Goal: Transaction & Acquisition: Purchase product/service

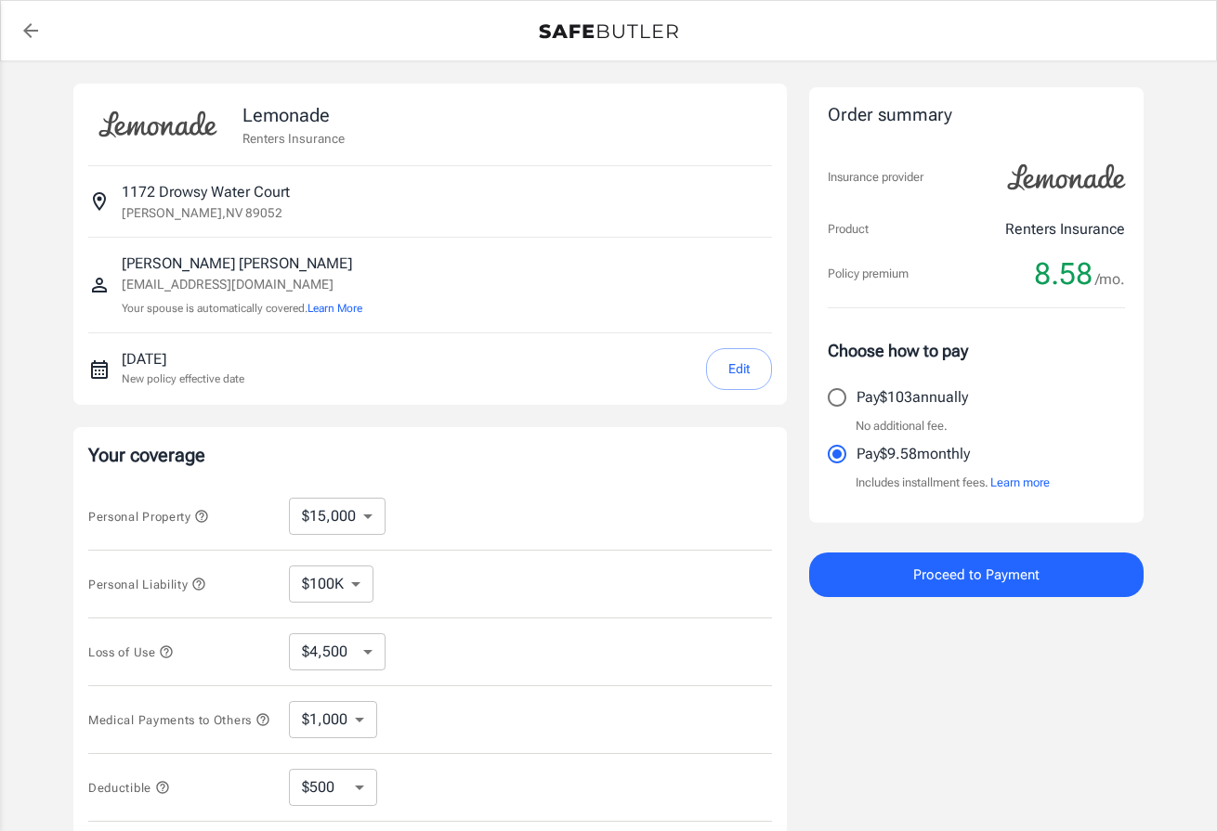
select select "15000"
select select "500"
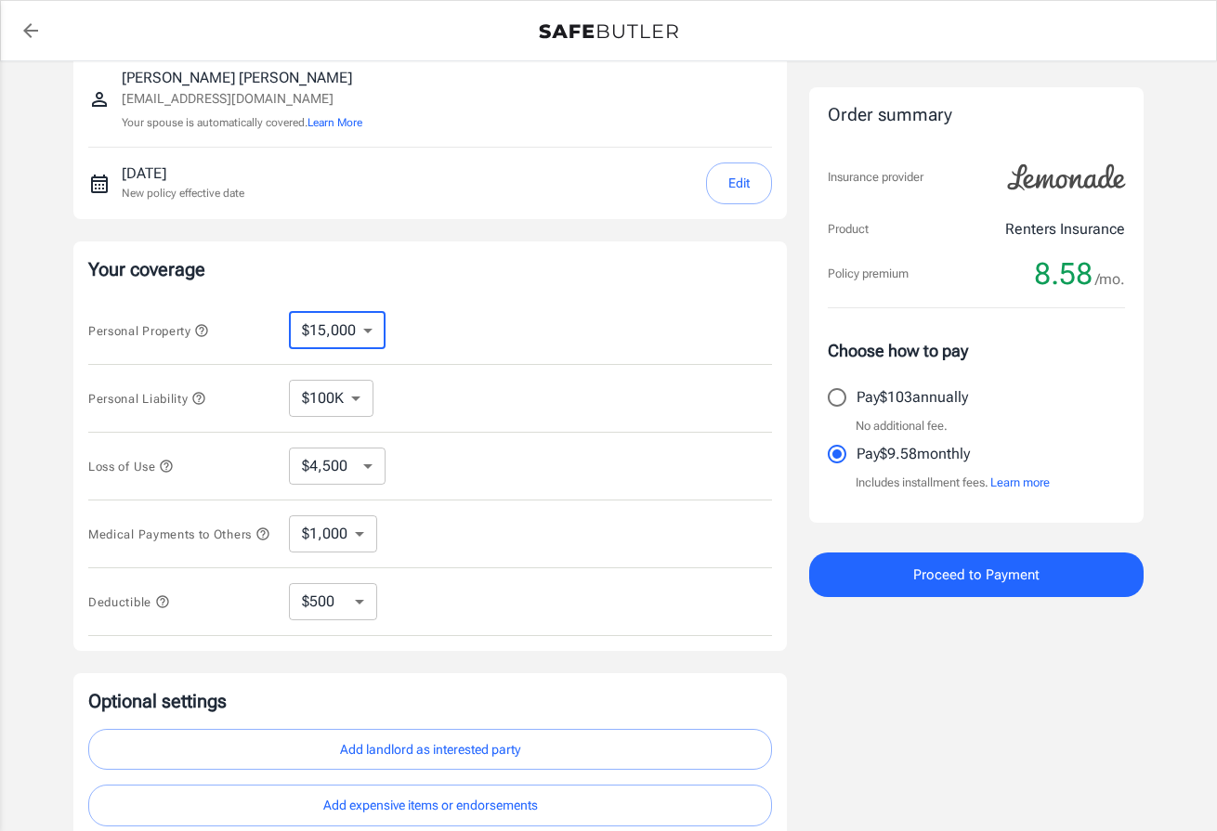
click at [369, 330] on select "$10,000 $15,000 $20,000 $25,000 $30,000 $40,000 $50,000 $100K $150K $200K $250K" at bounding box center [337, 330] width 97 height 37
select select "25000"
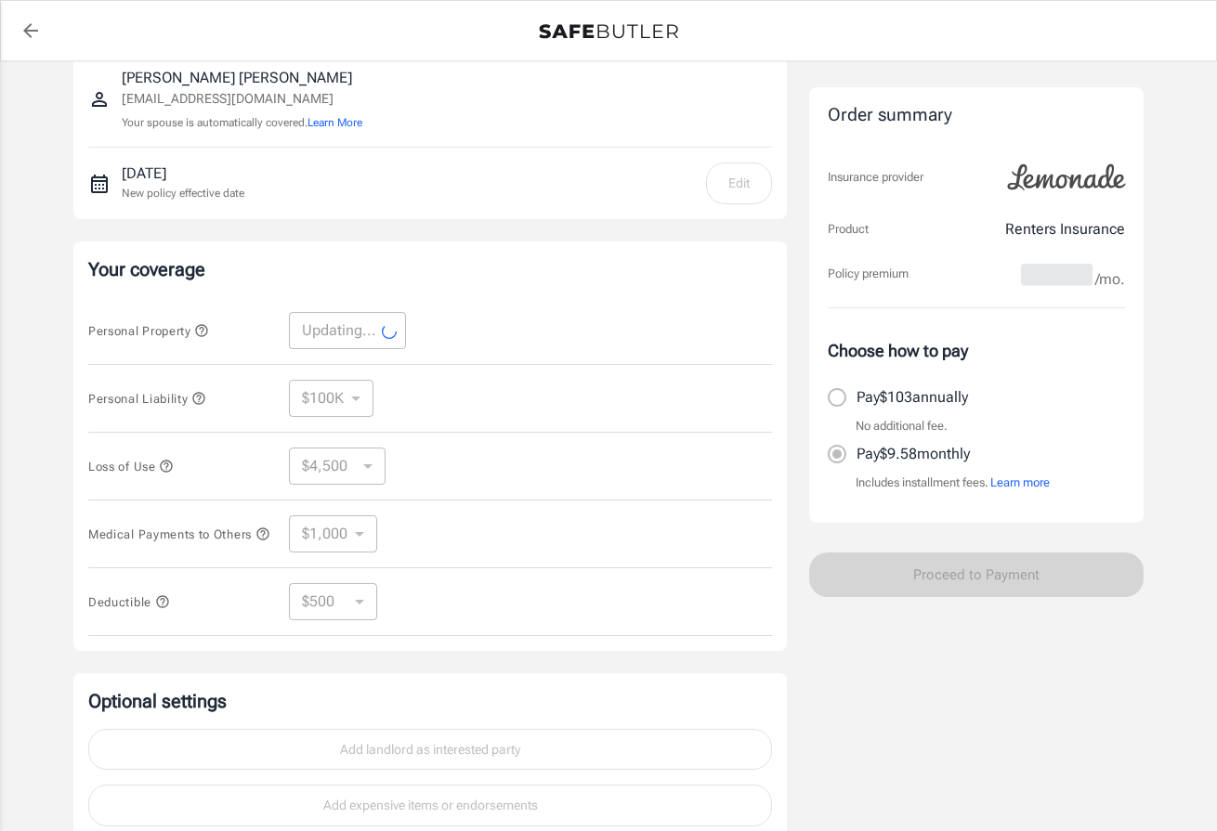
select select "25000"
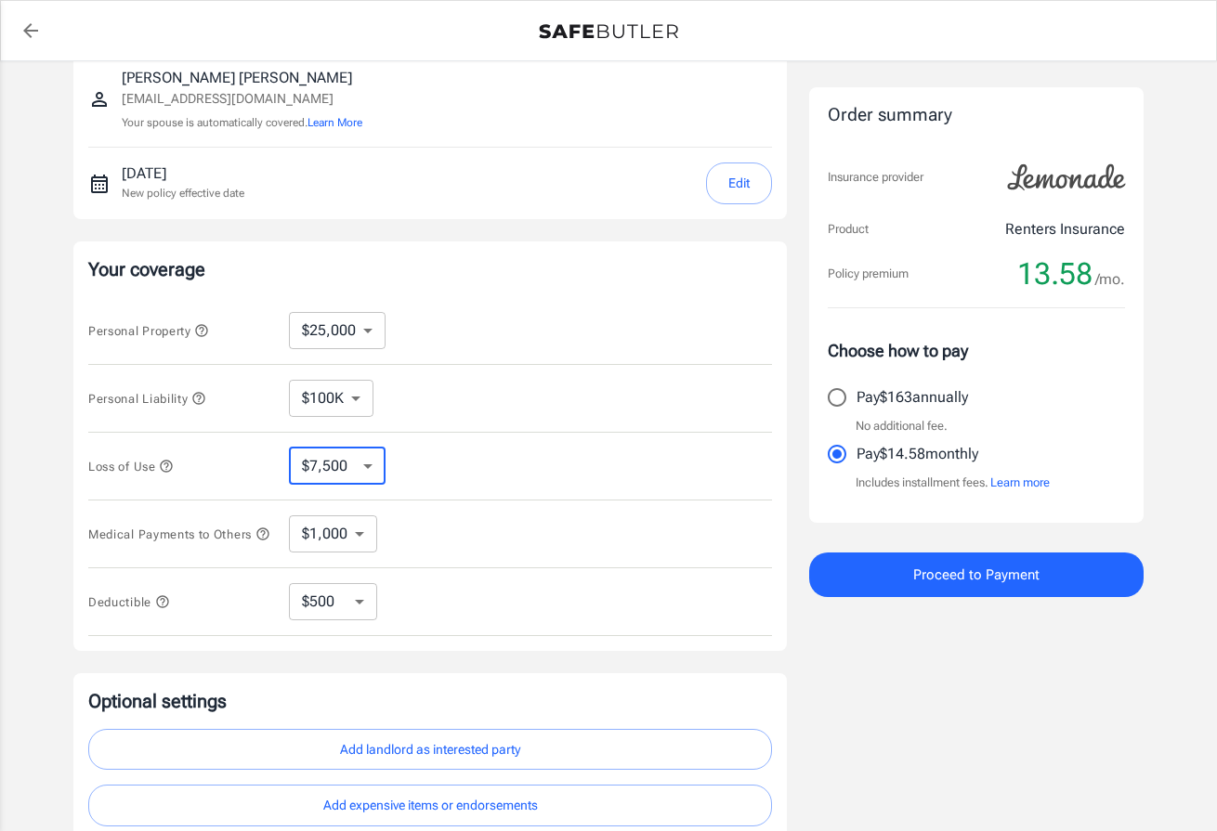
click at [370, 461] on select "$7,500 $13,500 $19,500 $28,500 $43,500 $64,500 $94,500 $136K $200K" at bounding box center [337, 466] width 97 height 37
select select "13500"
click at [369, 463] on select "$7,500 $13,500 $19,500 $28,500 $43,500 $64,500 $94,500 $136K $200K" at bounding box center [337, 466] width 97 height 37
select select "19500"
click at [368, 463] on select "$7,500 $13,500 $19,500 $28,500 $43,500 $64,500 $94,500 $136K $200K" at bounding box center [337, 466] width 97 height 37
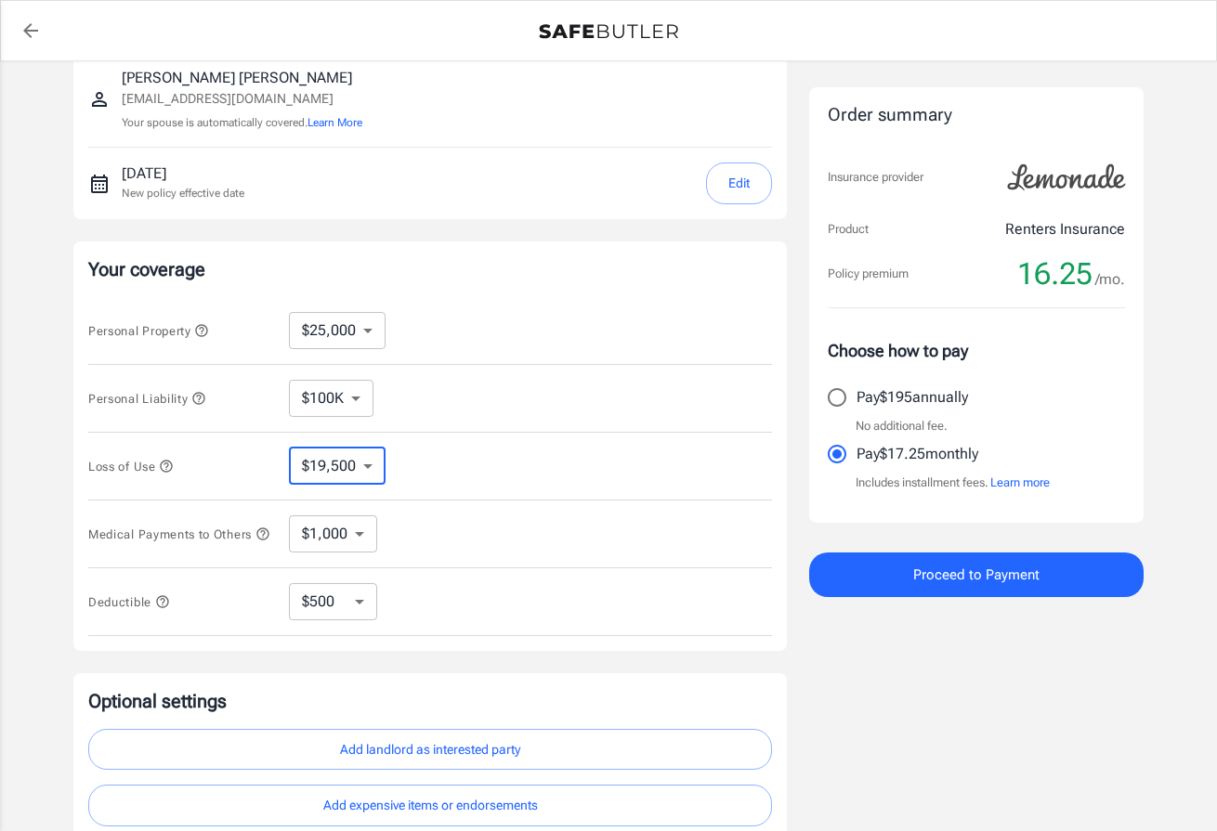
select select "28500"
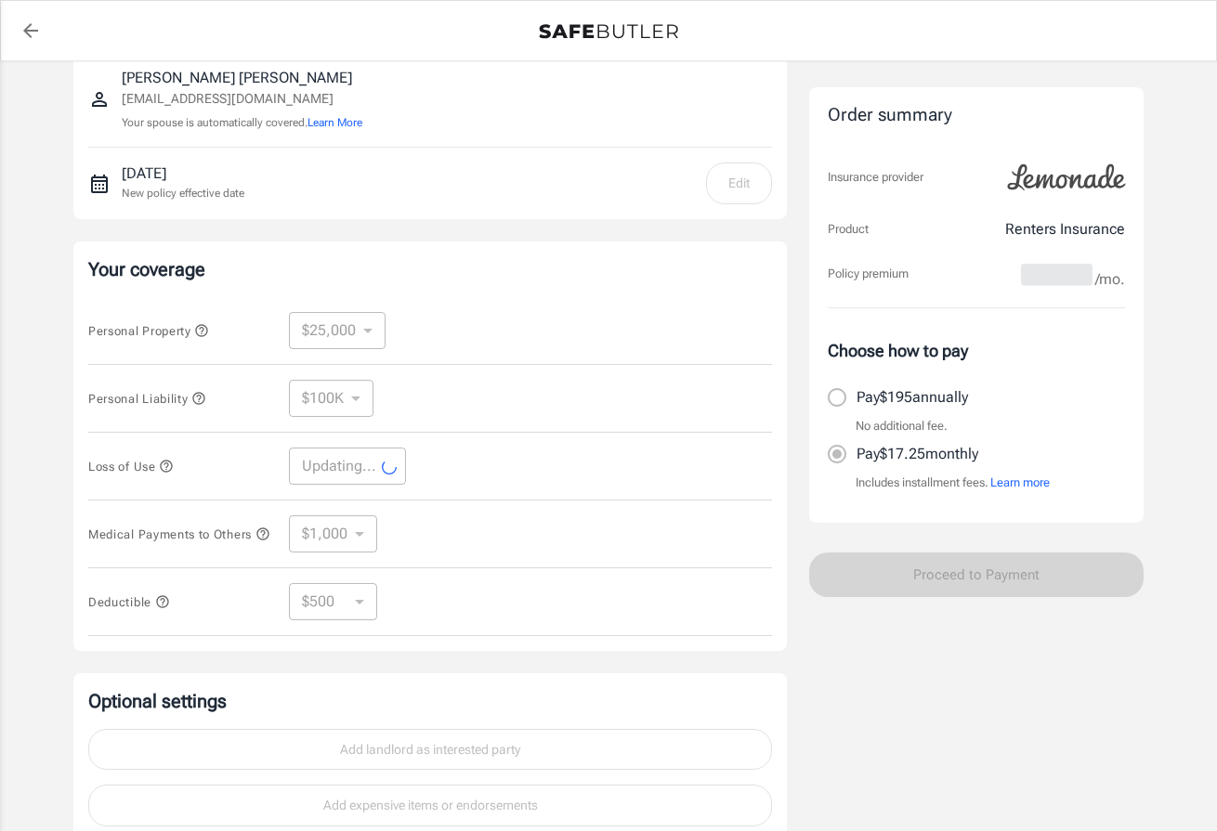
select select "28500"
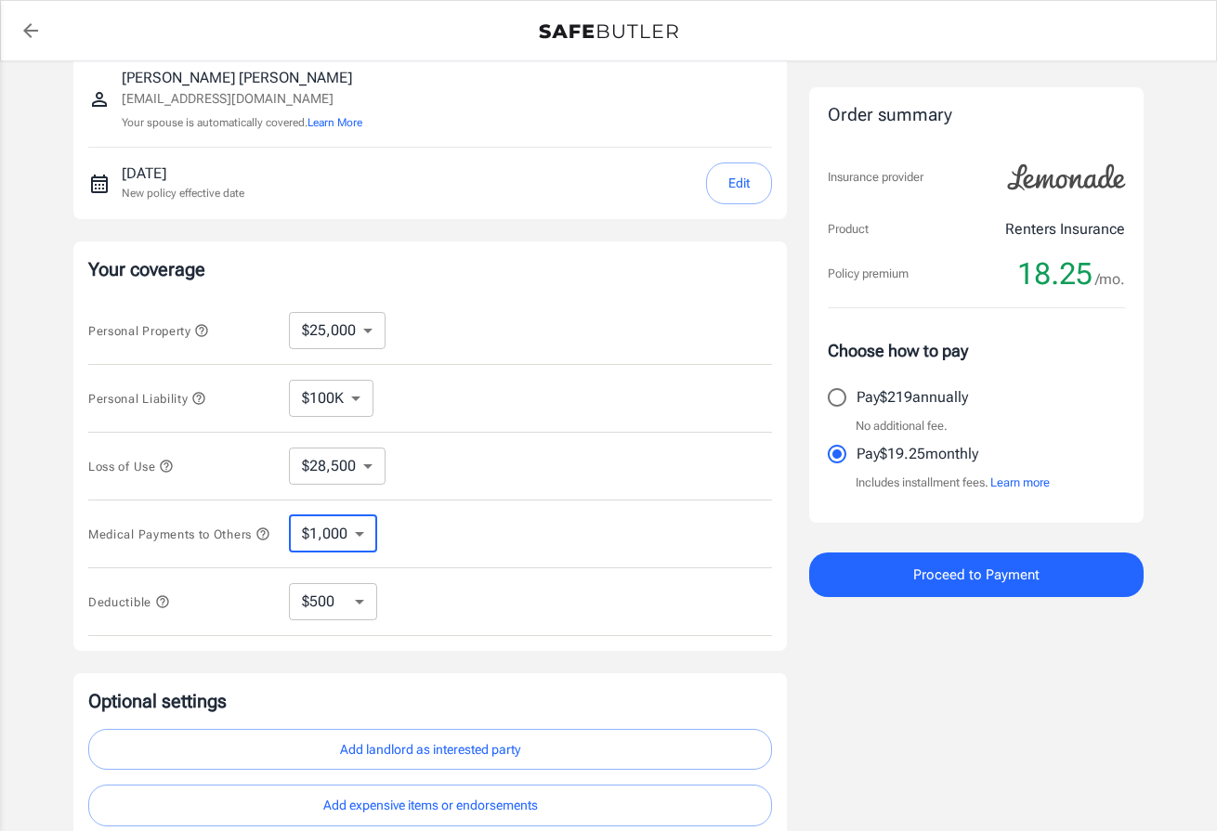
click at [357, 539] on select "$1,000 $2,000 $3,000 $4,000 $5,000" at bounding box center [333, 534] width 88 height 37
select select "5000"
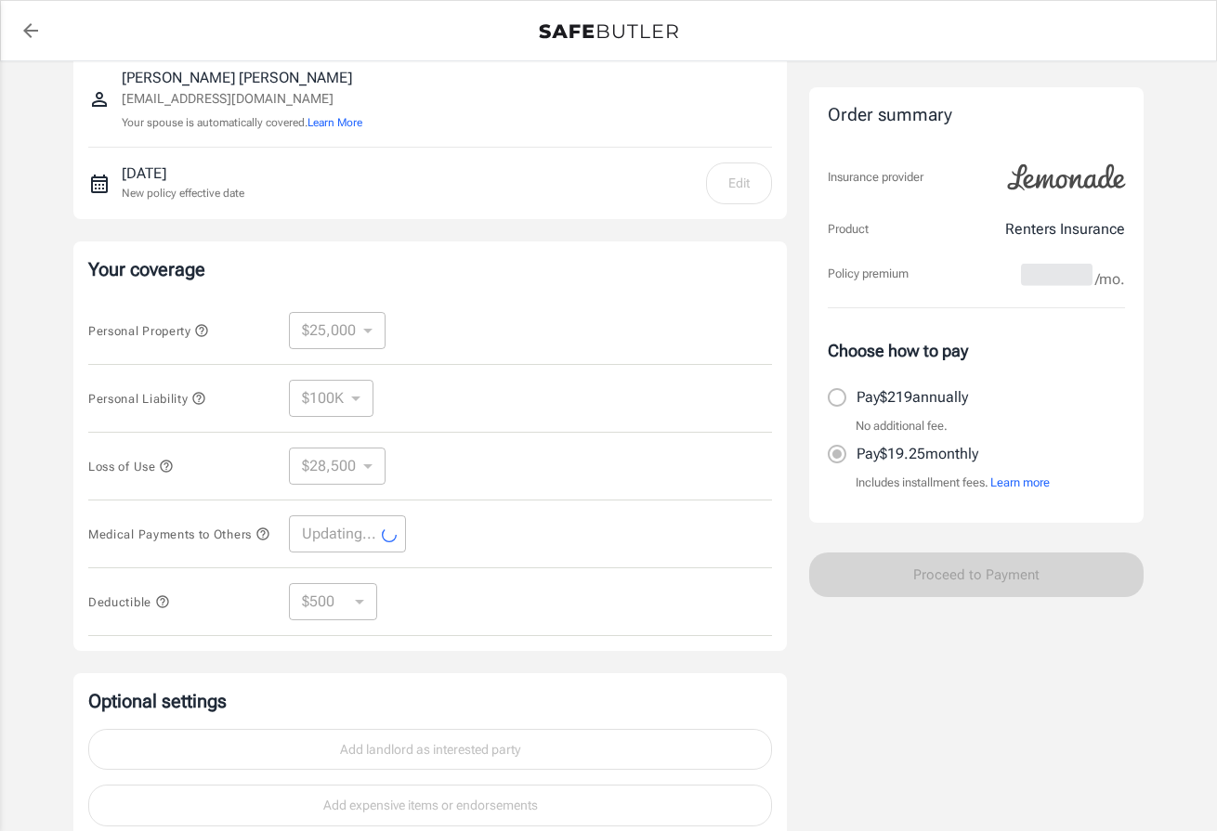
select select "5000"
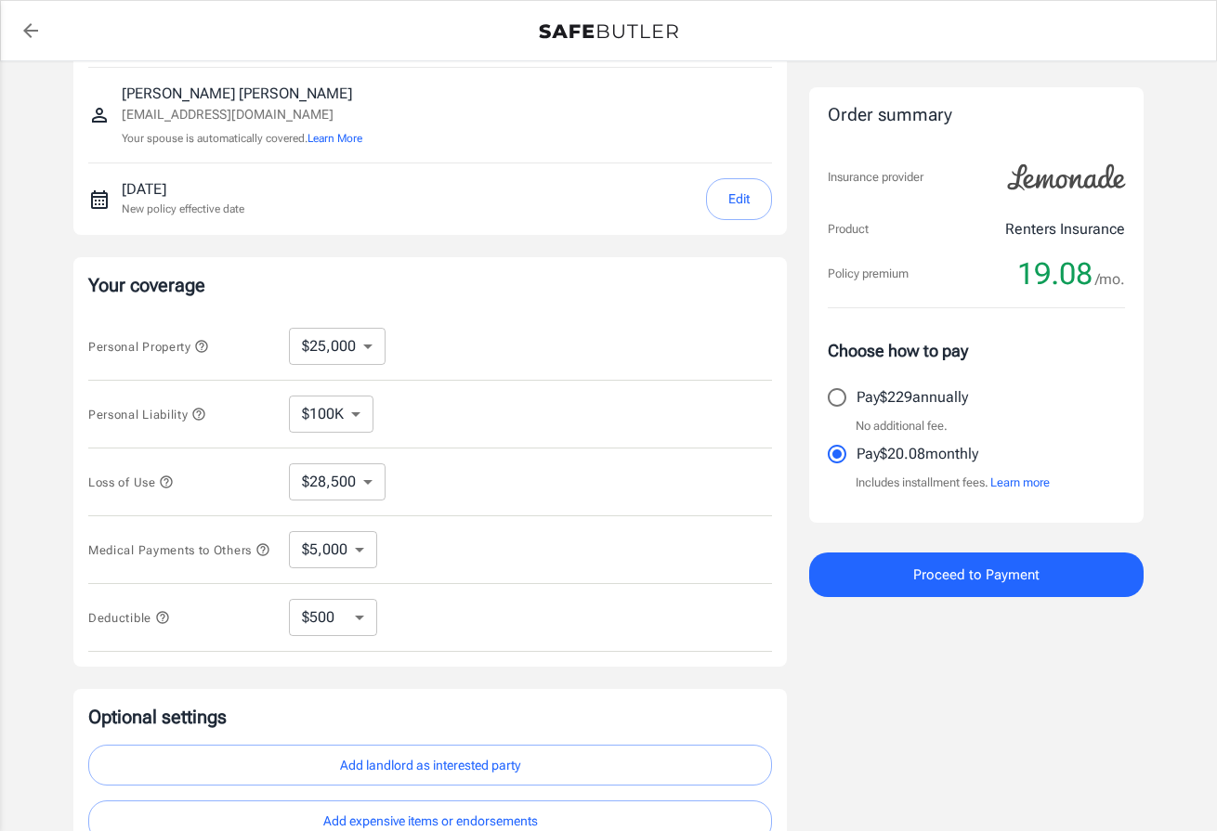
scroll to position [0, 0]
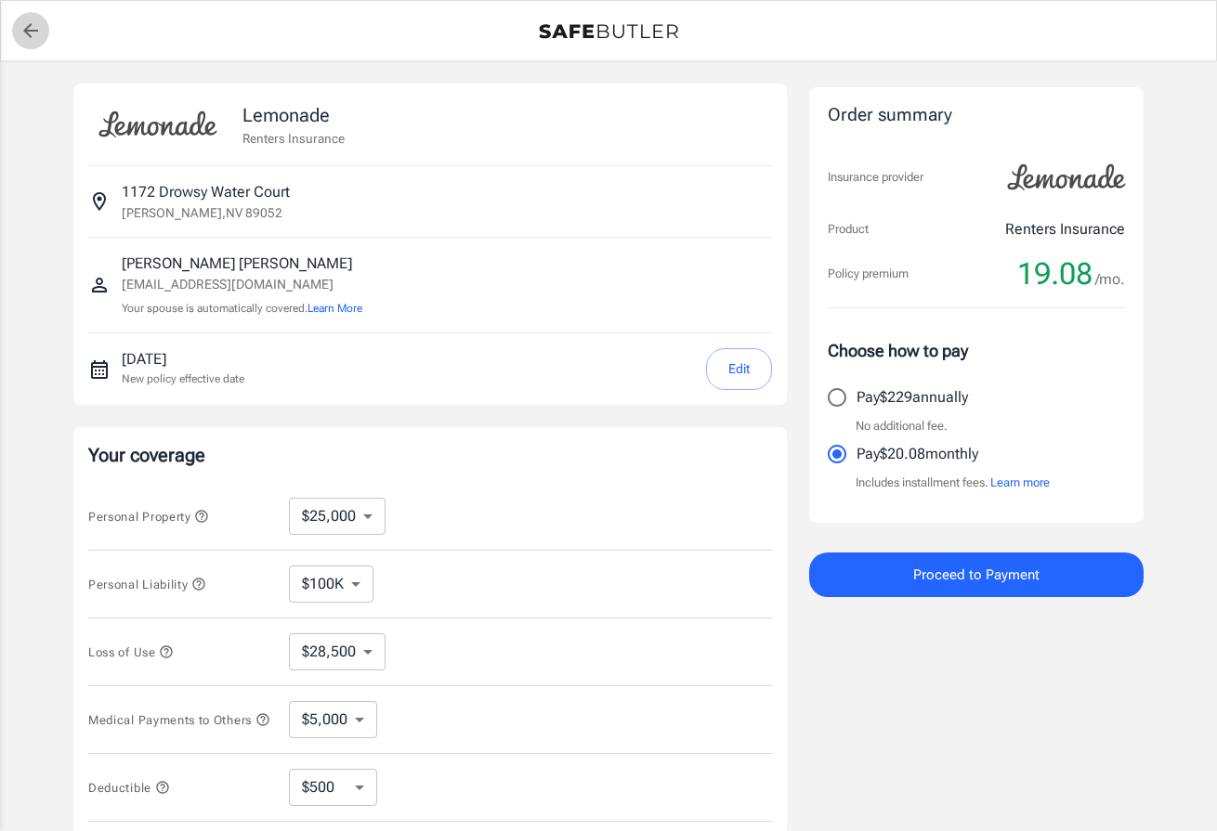
click at [33, 30] on icon "back to quotes" at bounding box center [30, 30] width 15 height 15
